Goal: Task Accomplishment & Management: Complete application form

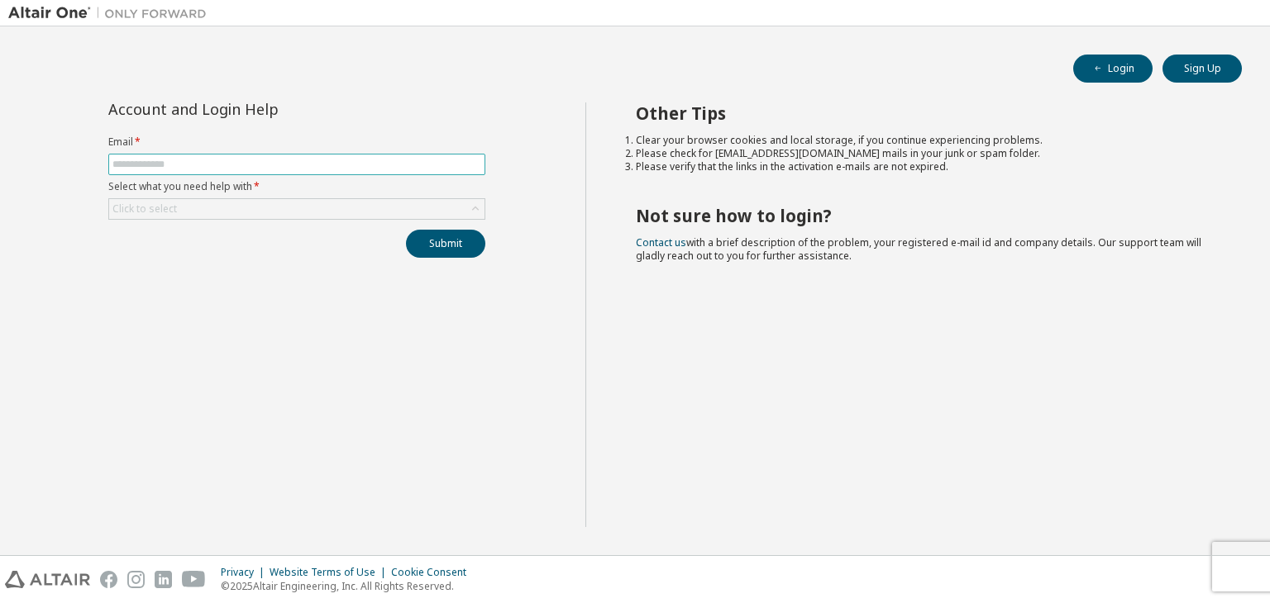
click at [172, 166] on input "text" at bounding box center [296, 164] width 369 height 13
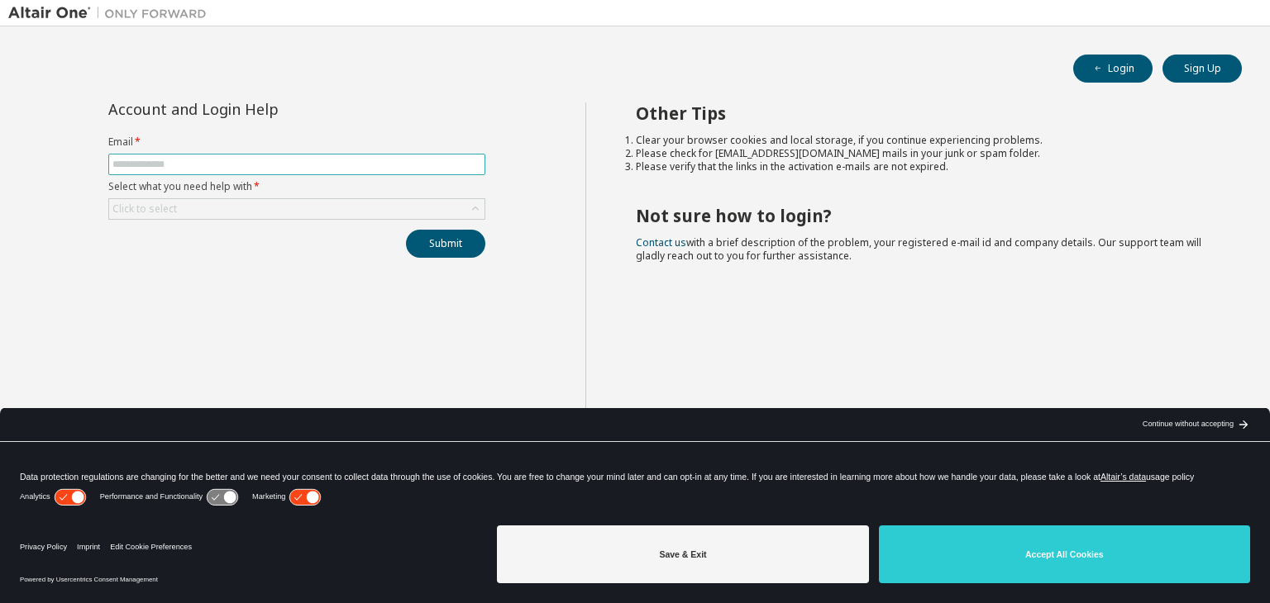
click at [221, 164] on input "text" at bounding box center [296, 164] width 369 height 13
type input "**********"
click at [324, 203] on div "Click to select" at bounding box center [296, 209] width 375 height 20
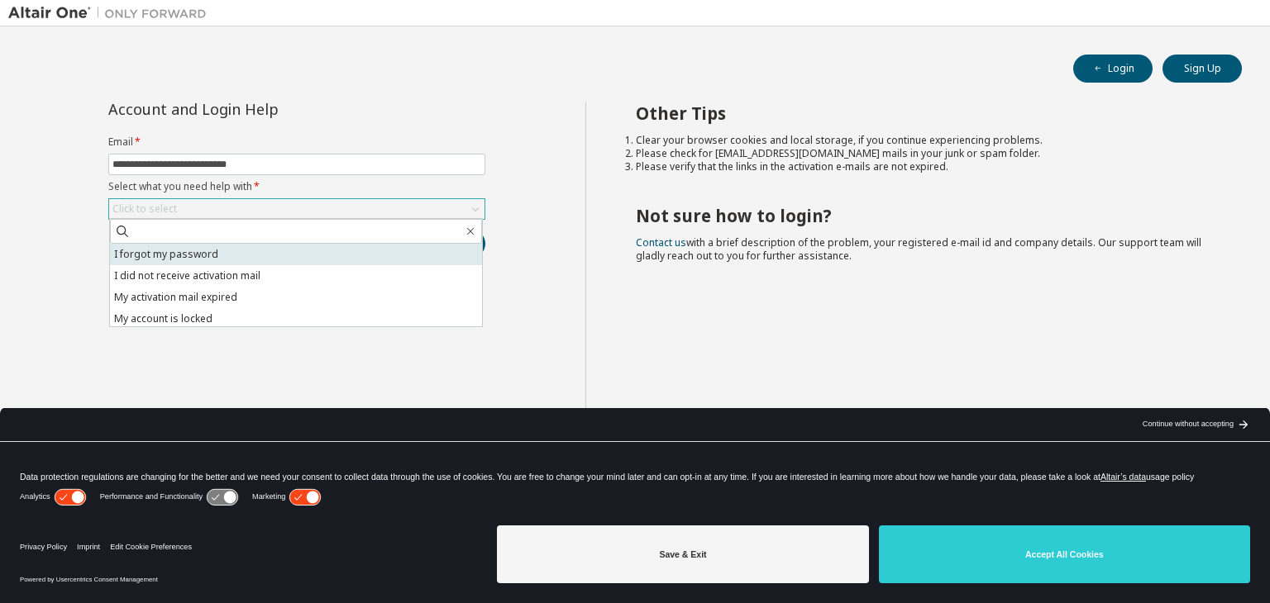
click at [241, 249] on li "I forgot my password" at bounding box center [296, 254] width 372 height 21
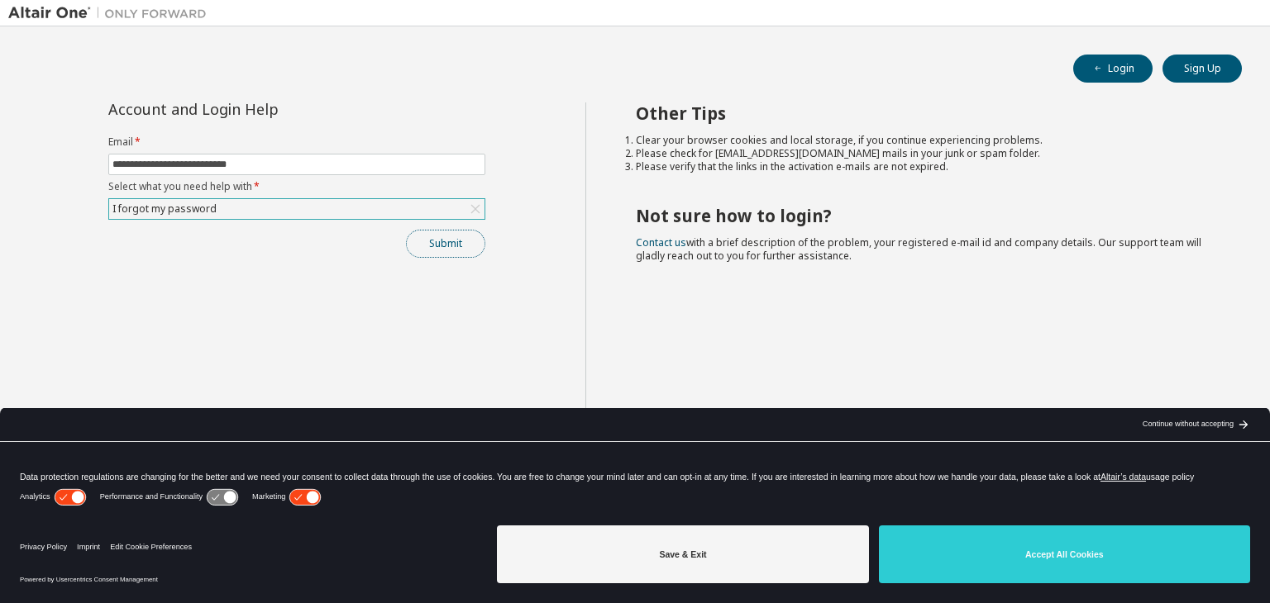
click at [443, 245] on button "Submit" at bounding box center [445, 244] width 79 height 28
click at [456, 249] on button "Submit" at bounding box center [445, 244] width 79 height 28
click at [1227, 66] on button "Sign Up" at bounding box center [1201, 69] width 79 height 28
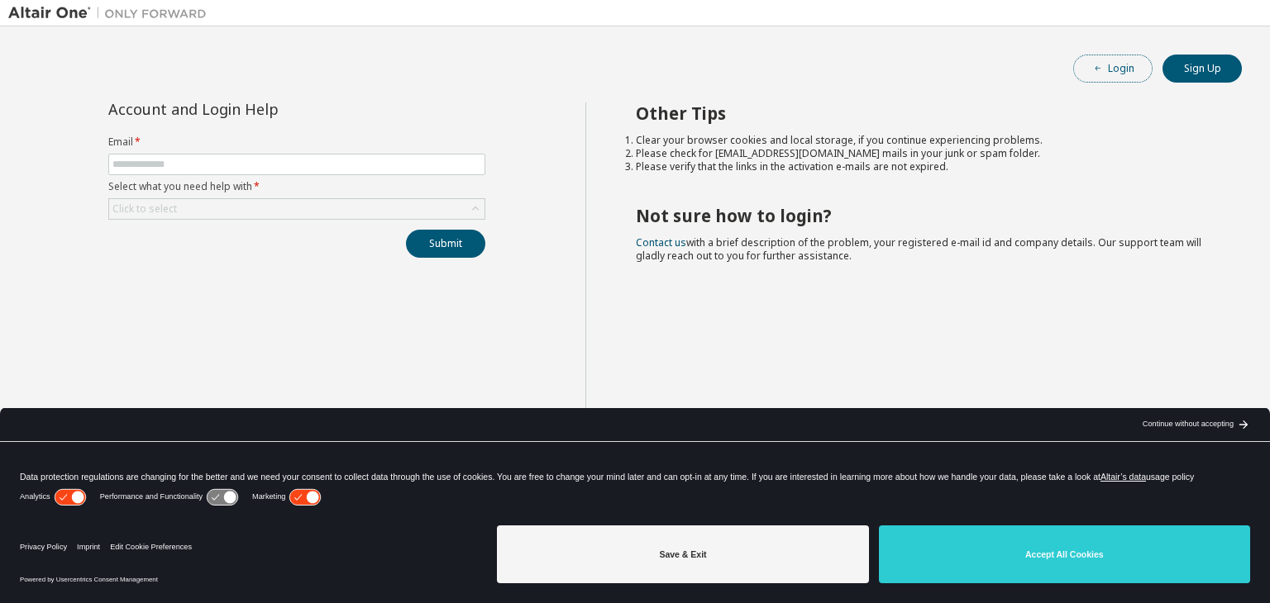
click at [1108, 73] on button "Login" at bounding box center [1112, 69] width 79 height 28
